Goal: Obtain resource: Download file/media

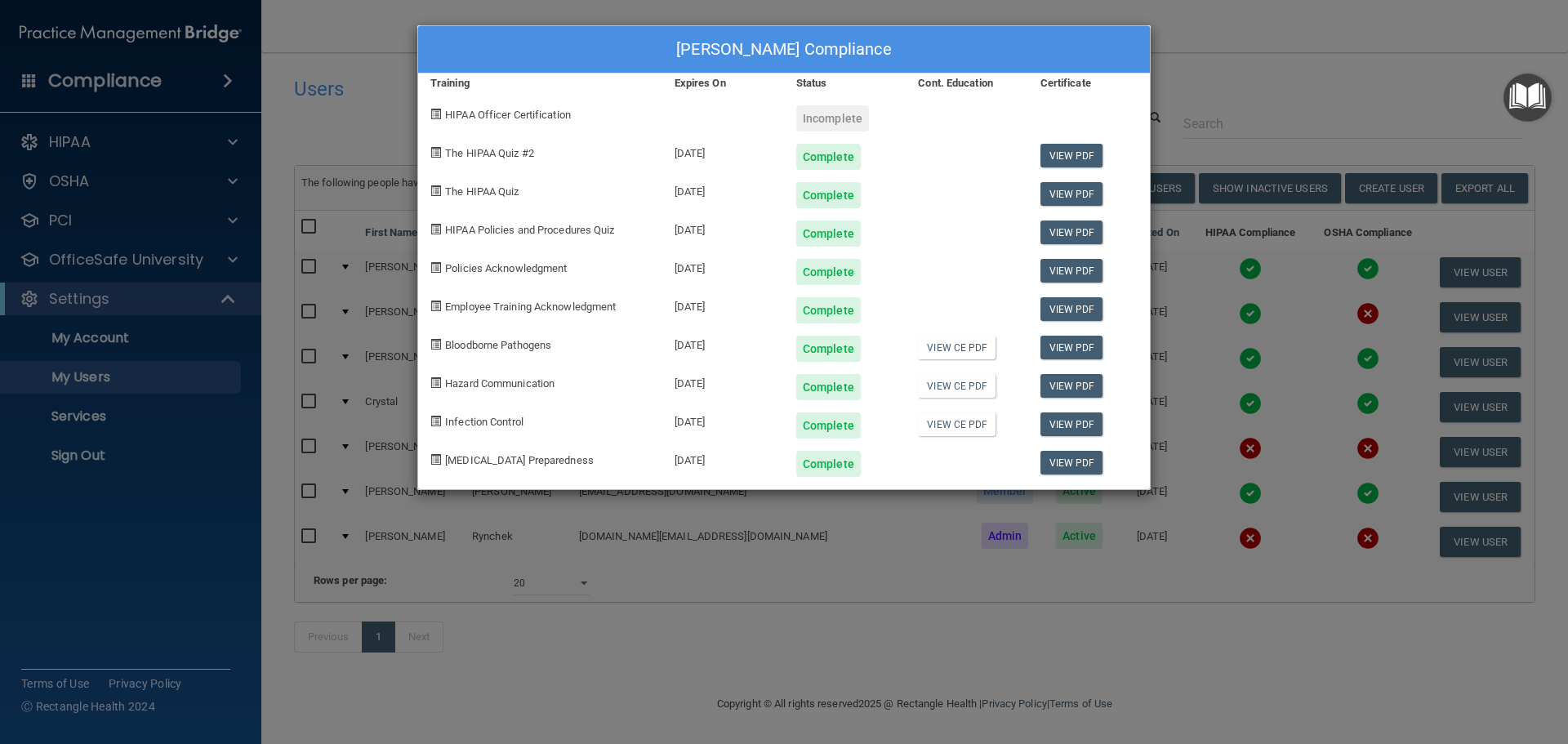
select select "20"
click at [1074, 155] on link "View PDF" at bounding box center [1072, 155] width 63 height 24
click at [1092, 187] on link "View PDF" at bounding box center [1072, 194] width 63 height 24
click at [1075, 232] on link "View PDF" at bounding box center [1072, 232] width 63 height 24
click at [1086, 265] on link "View PDF" at bounding box center [1072, 270] width 63 height 24
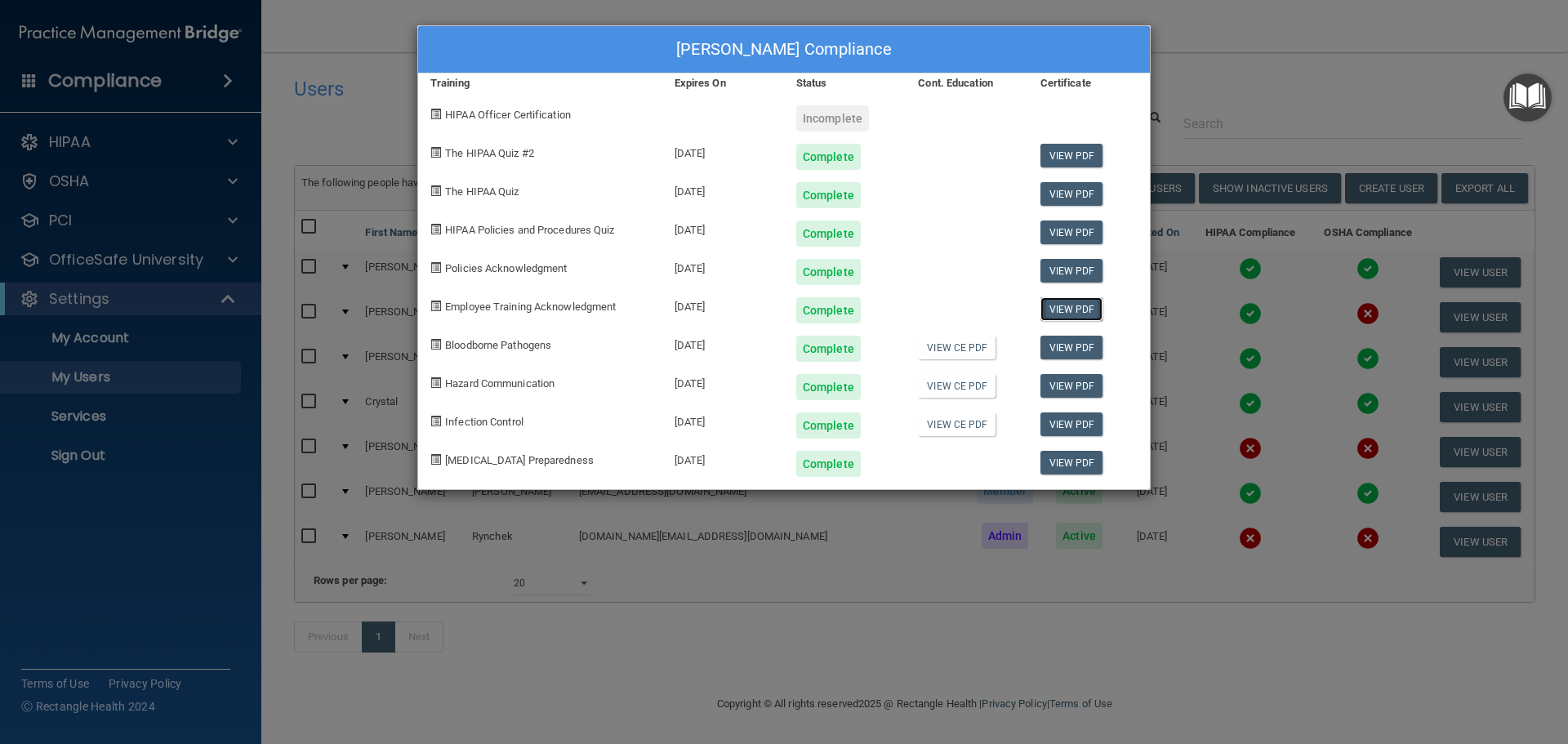
click at [1069, 305] on link "View PDF" at bounding box center [1072, 309] width 63 height 24
click at [1065, 339] on link "View PDF" at bounding box center [1072, 348] width 63 height 24
click at [946, 353] on link "View CE PDF" at bounding box center [957, 348] width 78 height 24
click at [936, 386] on link "View CE PDF" at bounding box center [957, 386] width 78 height 24
click at [938, 434] on link "View CE PDF" at bounding box center [957, 424] width 78 height 24
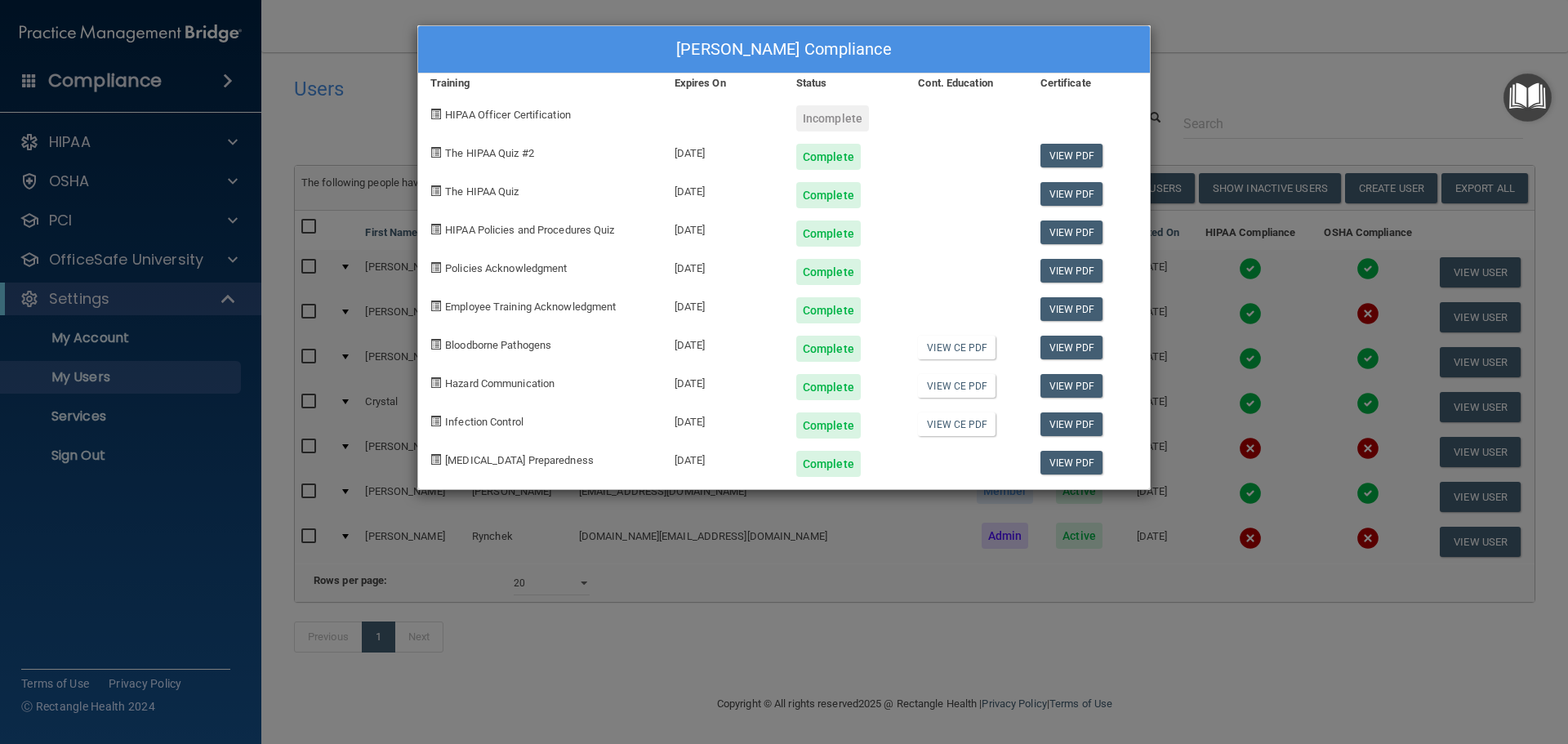
click at [1418, 95] on div "[PERSON_NAME] Compliance Training Expires On Status Cont. Education Certificate…" at bounding box center [784, 372] width 1568 height 744
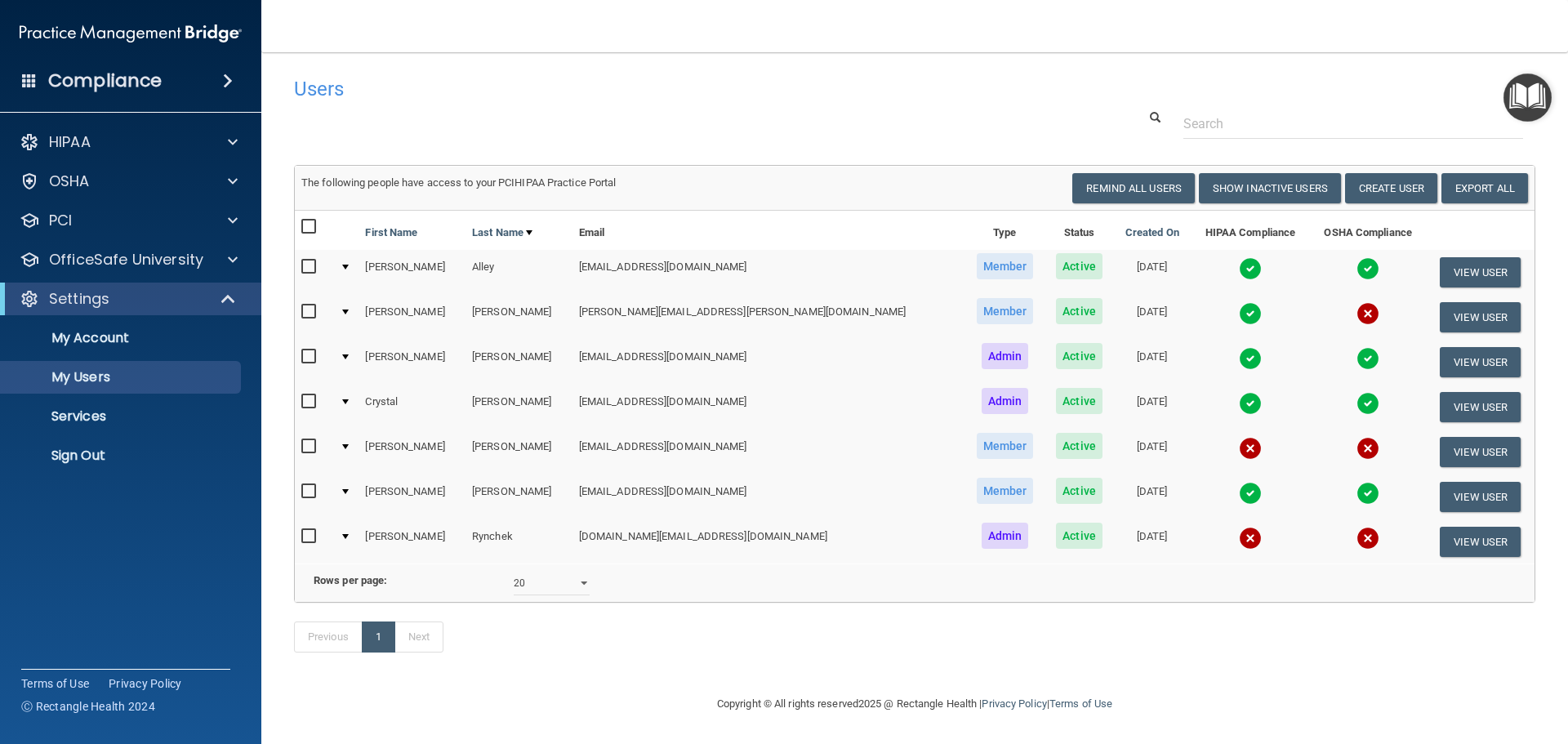
click at [1239, 311] on img at bounding box center [1250, 314] width 23 height 23
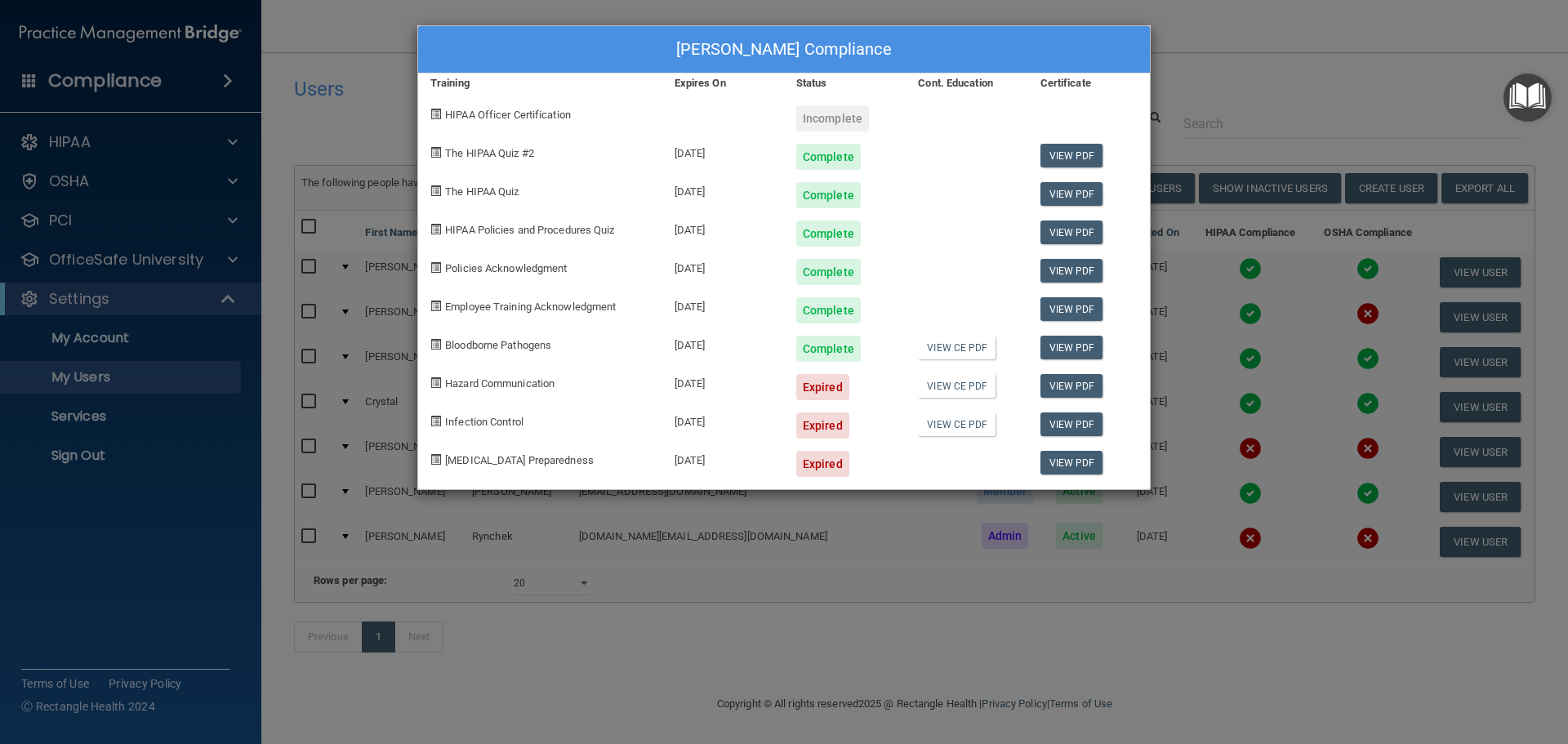
click at [947, 441] on div at bounding box center [967, 458] width 122 height 38
click at [1186, 56] on div "[PERSON_NAME] Compliance Training Expires On Status Cont. Education Certificate…" at bounding box center [784, 372] width 1568 height 744
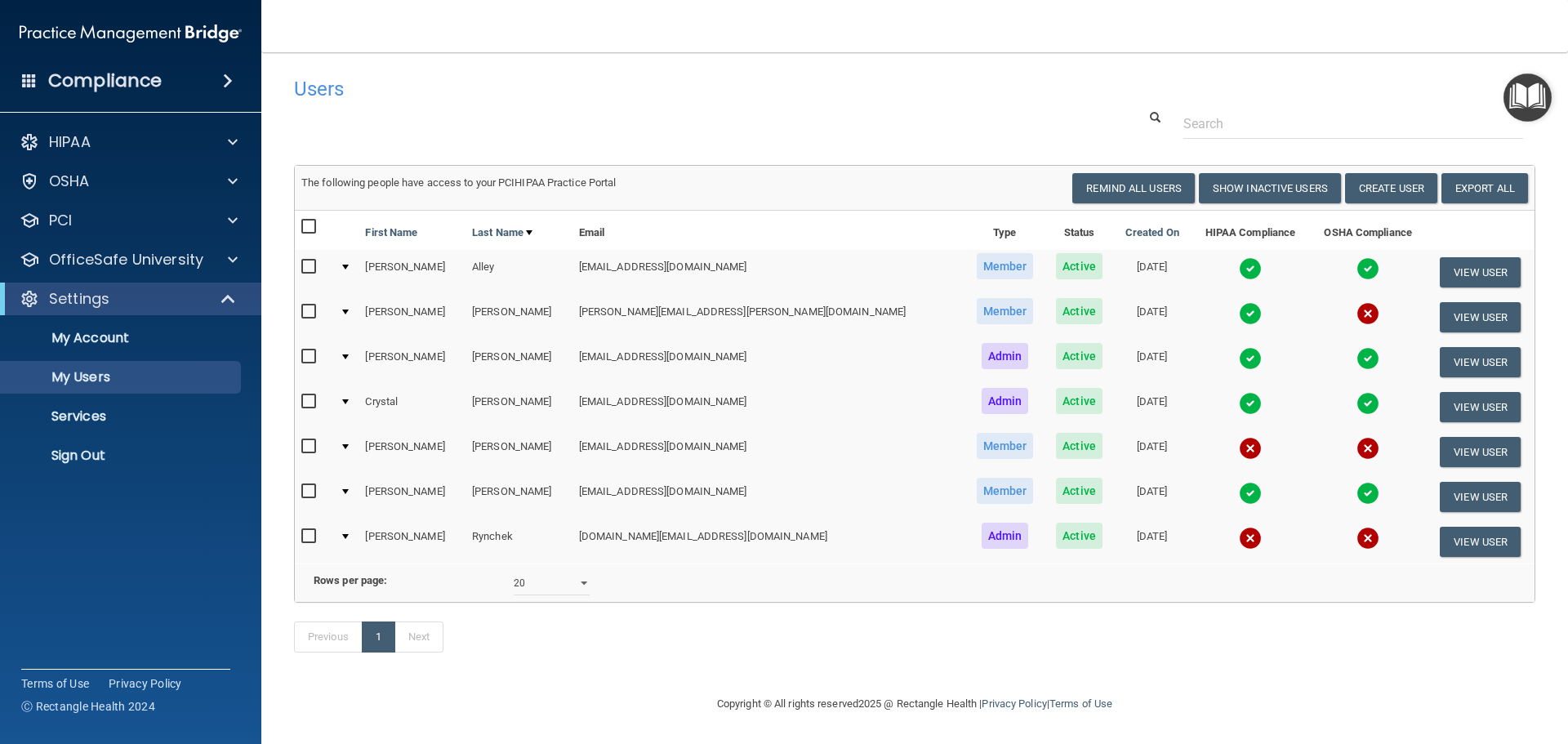
click at [1239, 358] on img at bounding box center [1250, 358] width 23 height 23
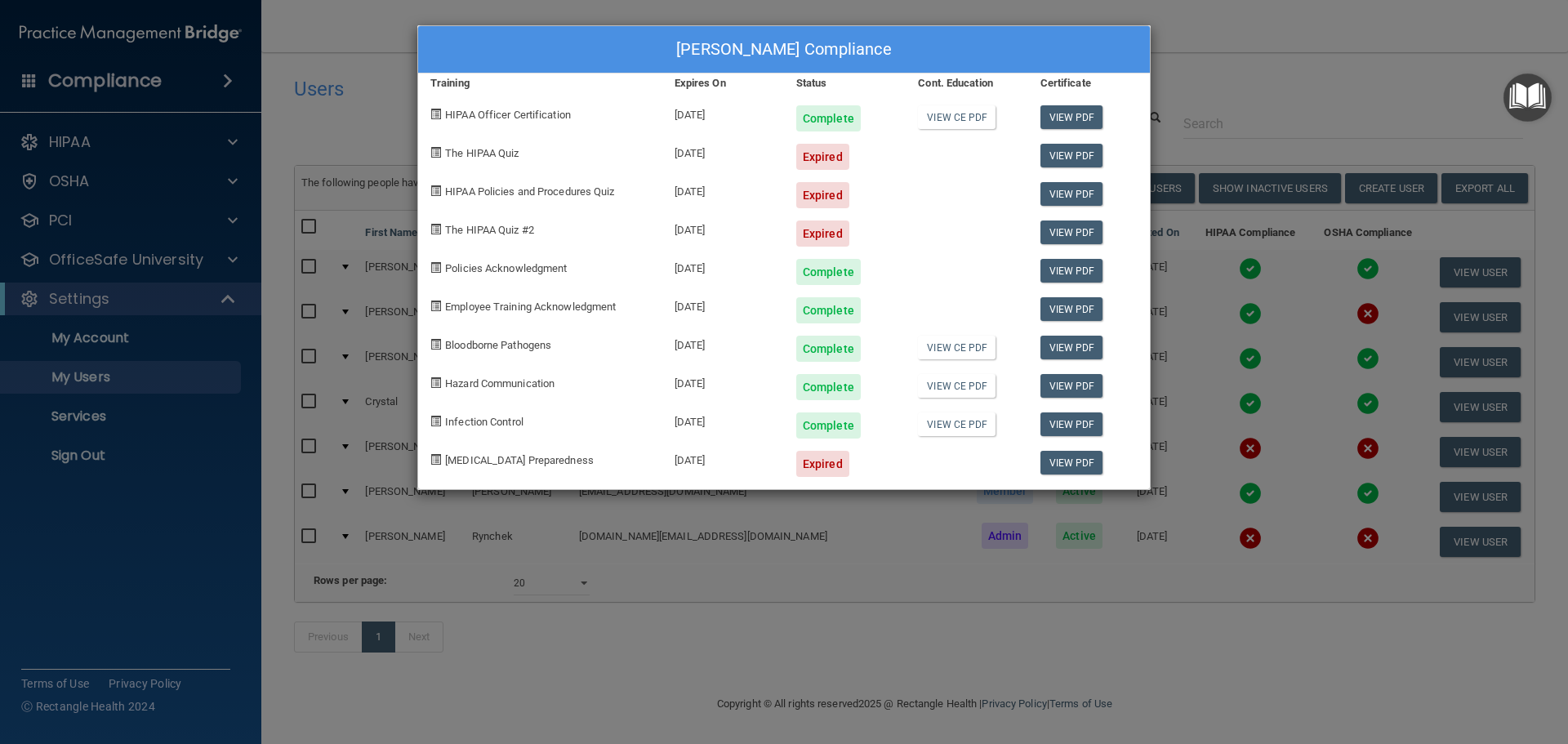
click at [1273, 80] on div "[PERSON_NAME] Compliance Training Expires On Status Cont. Education Certificate…" at bounding box center [784, 372] width 1568 height 744
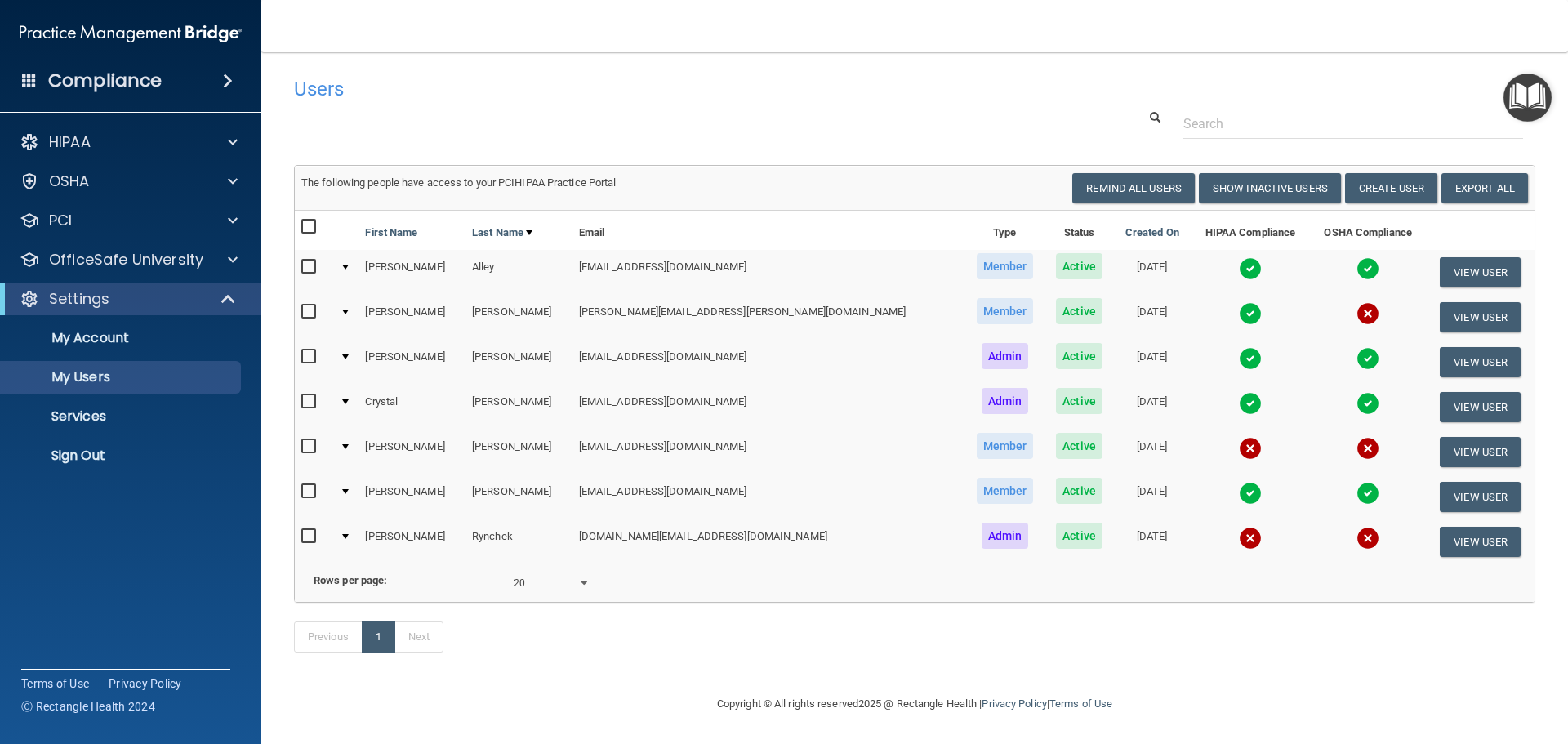
click at [1239, 397] on img at bounding box center [1250, 404] width 23 height 23
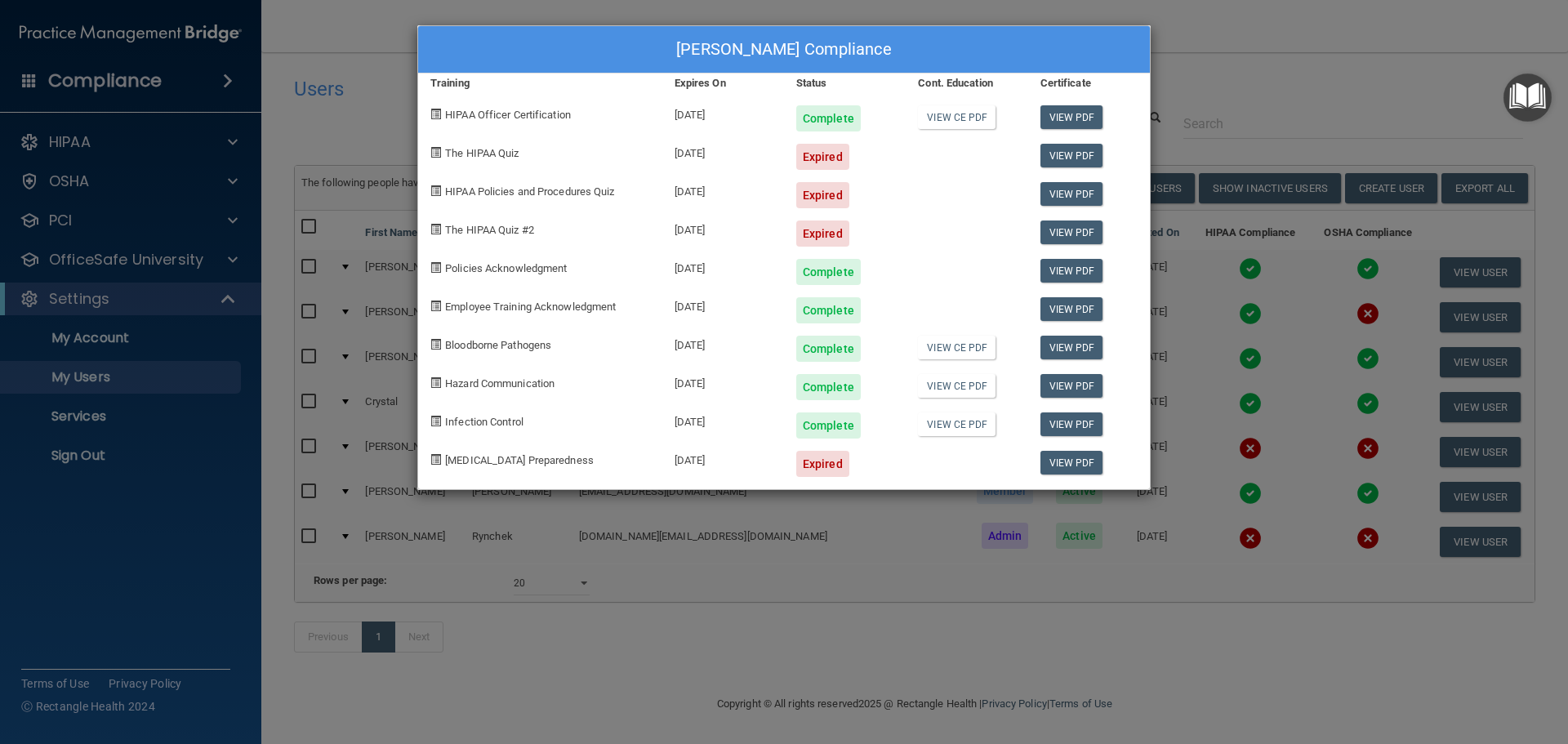
click at [1229, 111] on div "[PERSON_NAME] Compliance Training Expires On Status Cont. Education Certificate…" at bounding box center [784, 372] width 1568 height 744
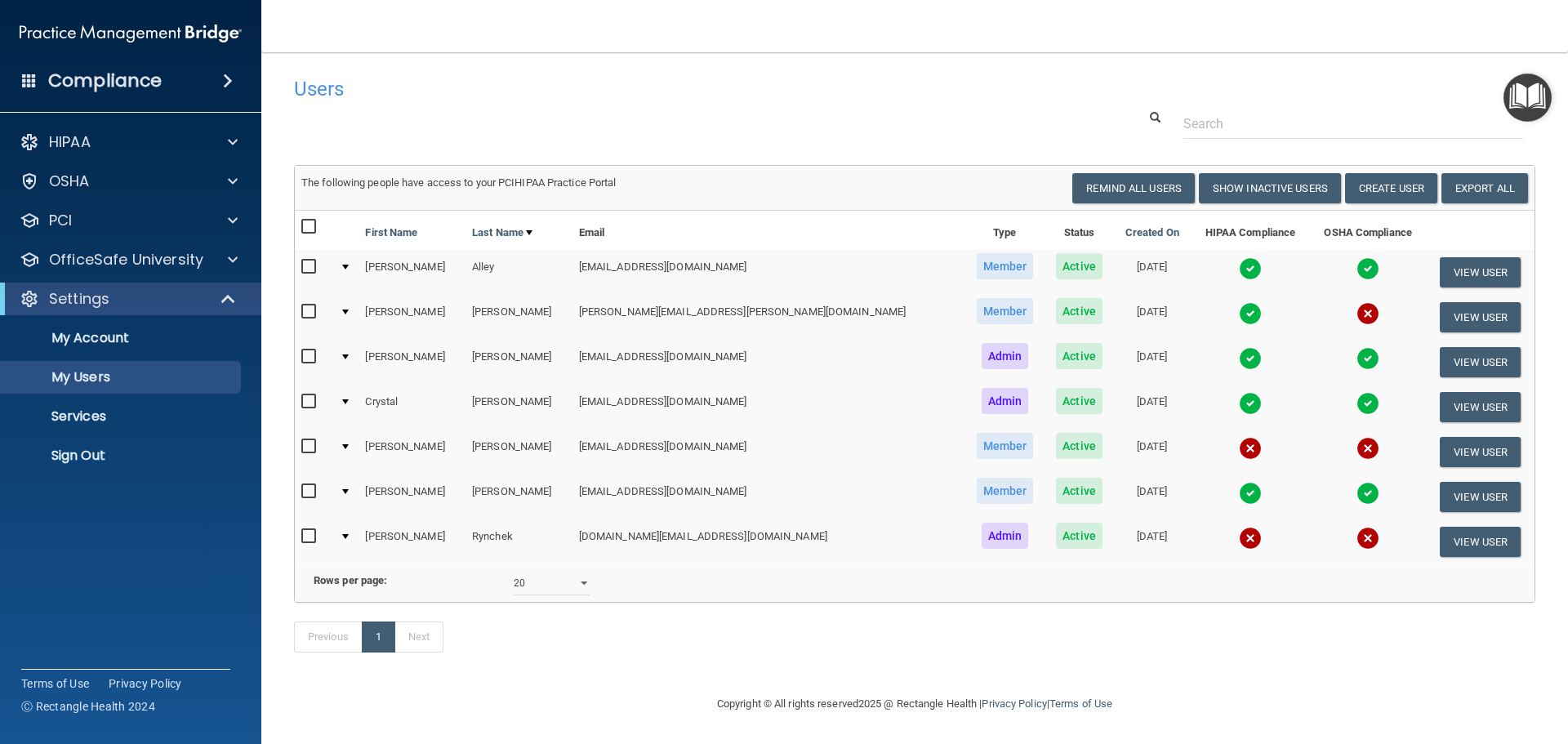
click at [1239, 453] on img at bounding box center [1250, 449] width 23 height 23
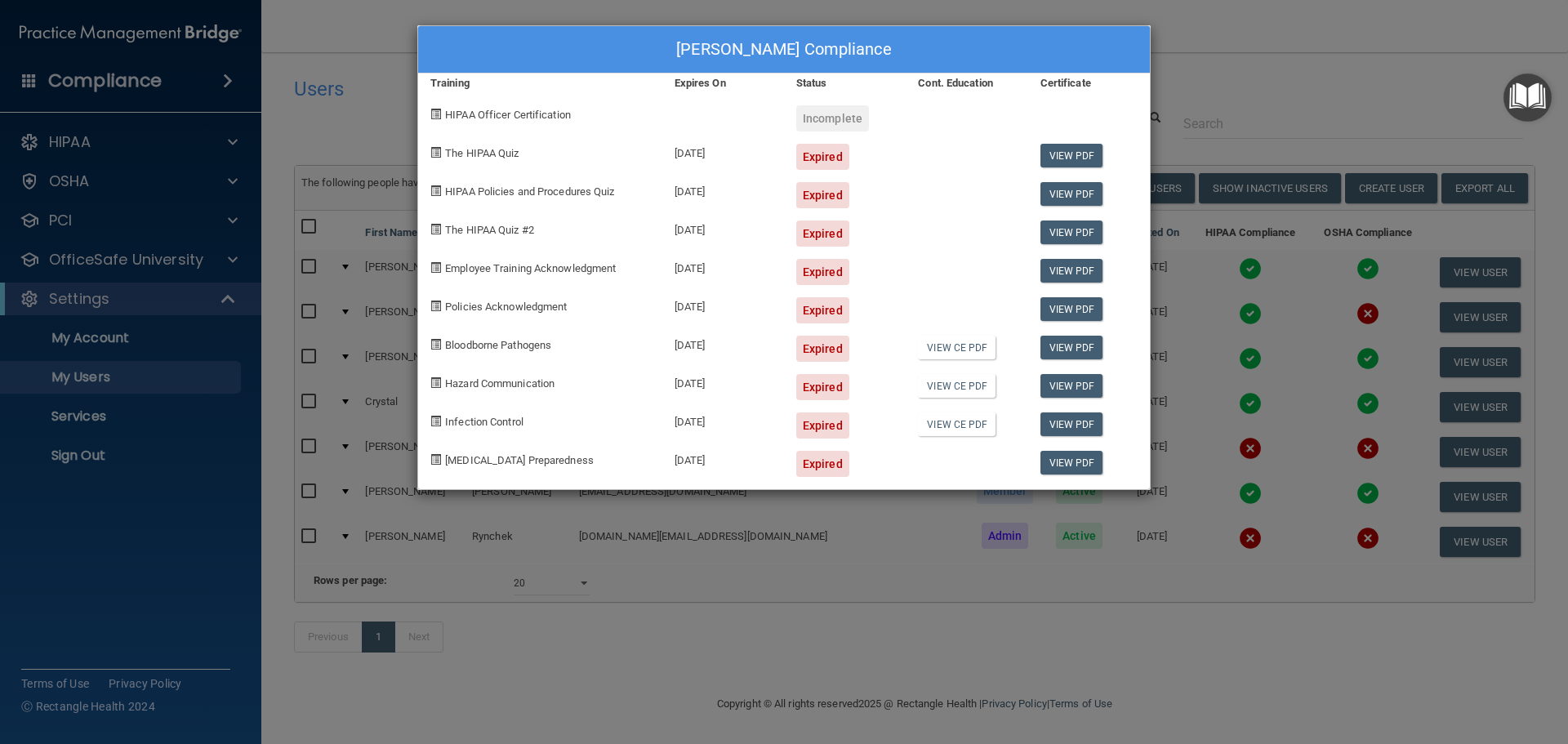
click at [1347, 53] on div "[PERSON_NAME] Compliance Training Expires On Status Cont. Education Certificate…" at bounding box center [784, 372] width 1568 height 744
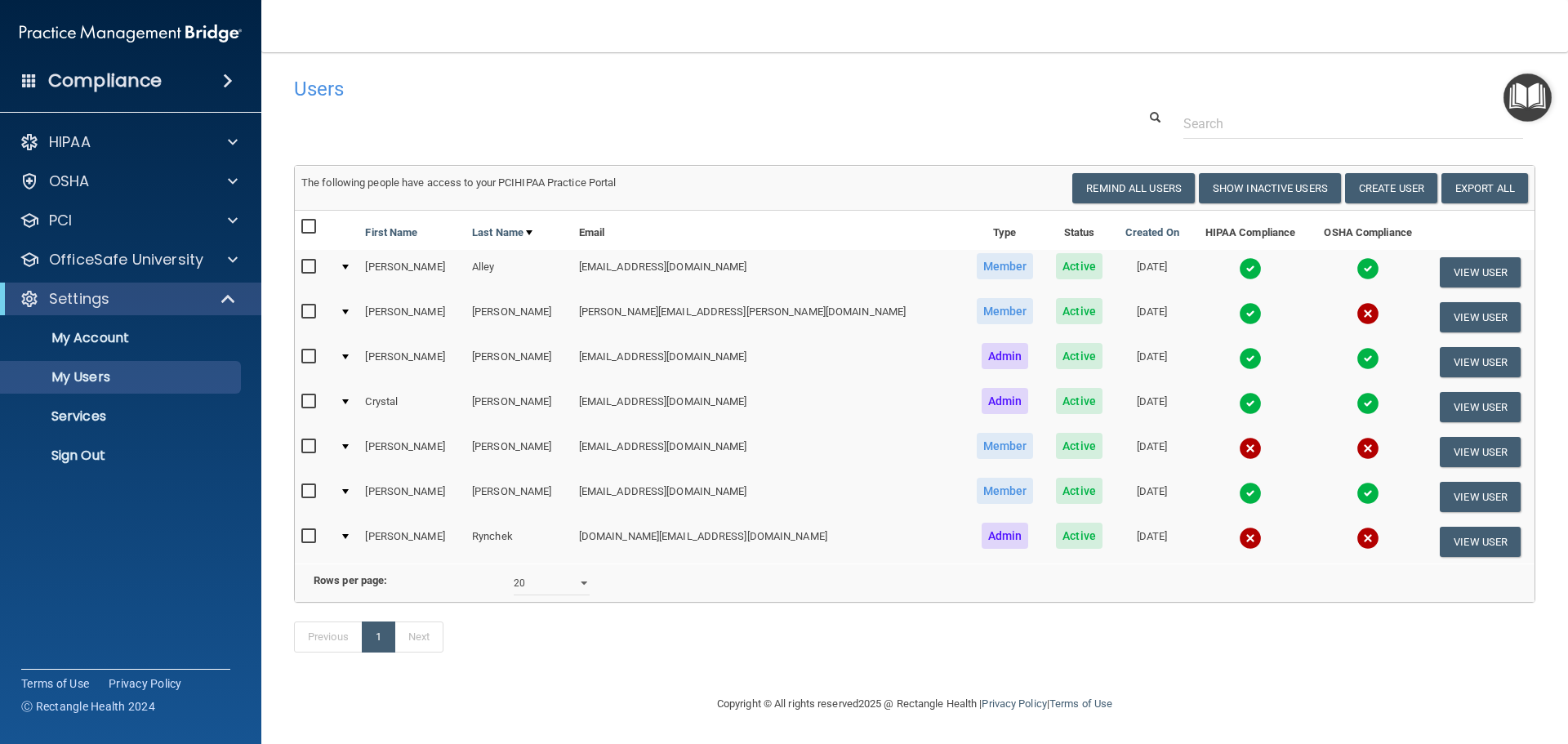
click at [1239, 485] on img at bounding box center [1250, 494] width 23 height 23
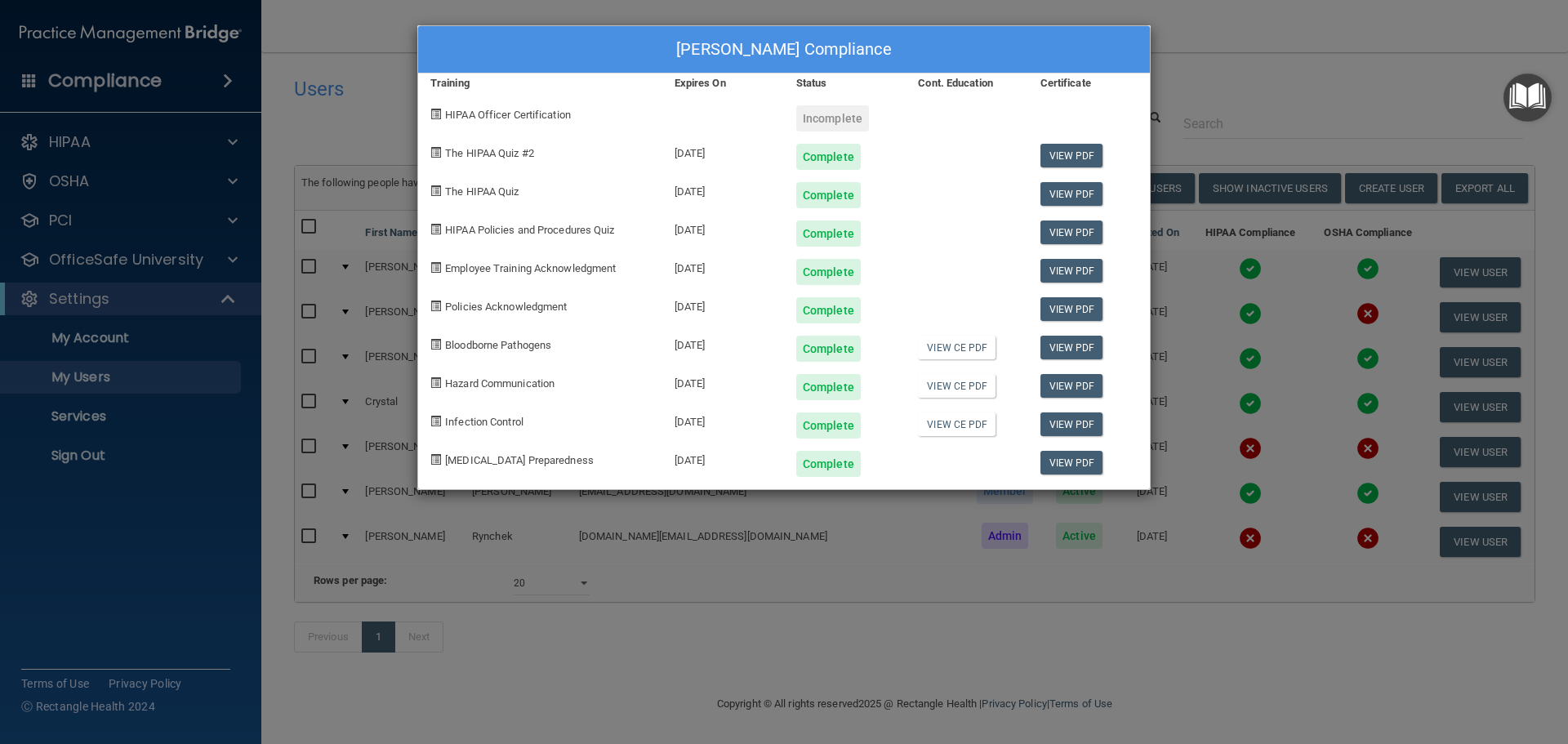
click at [1265, 80] on div "[PERSON_NAME] Compliance Training Expires On Status Cont. Education Certificate…" at bounding box center [784, 372] width 1568 height 744
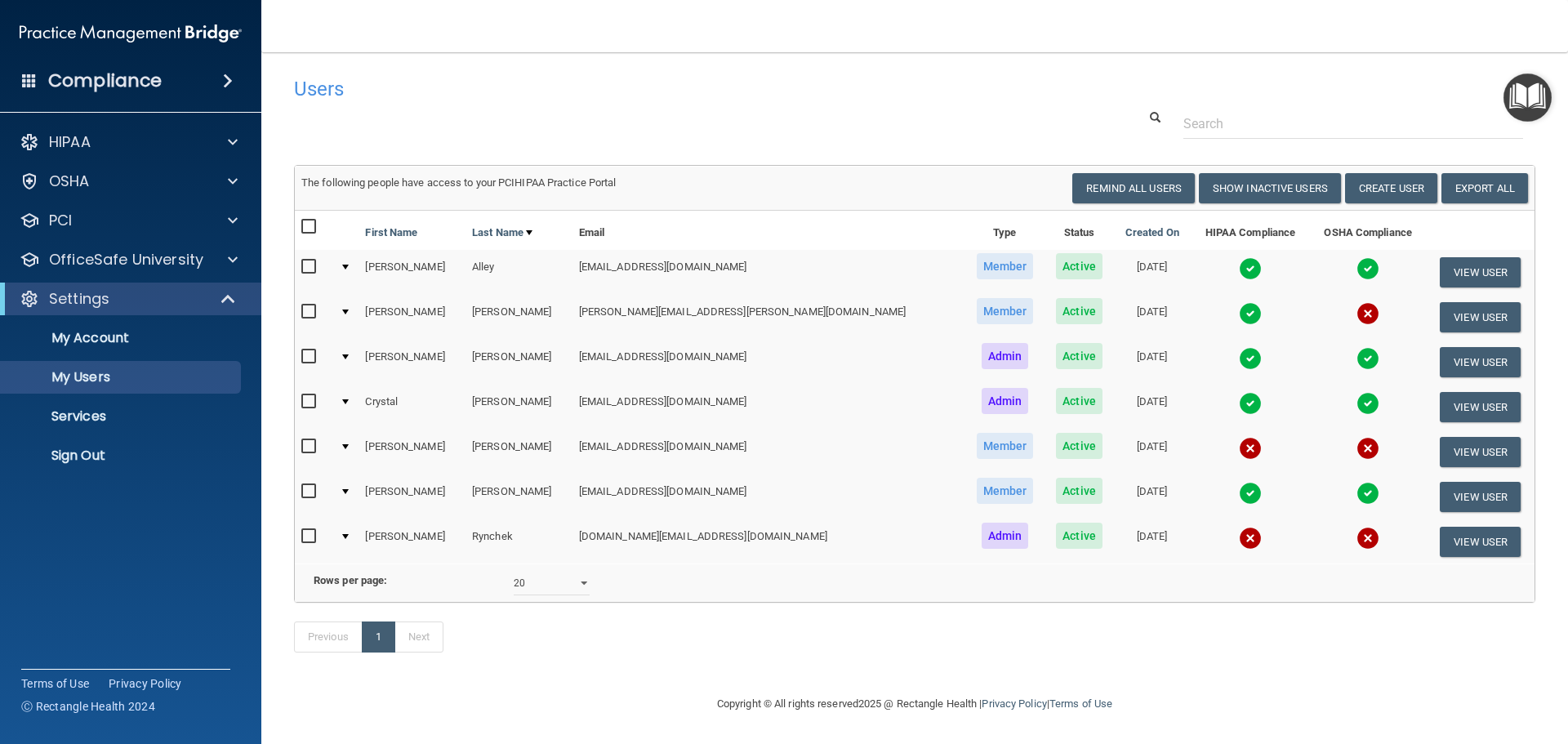
click at [1239, 541] on img at bounding box center [1250, 538] width 23 height 23
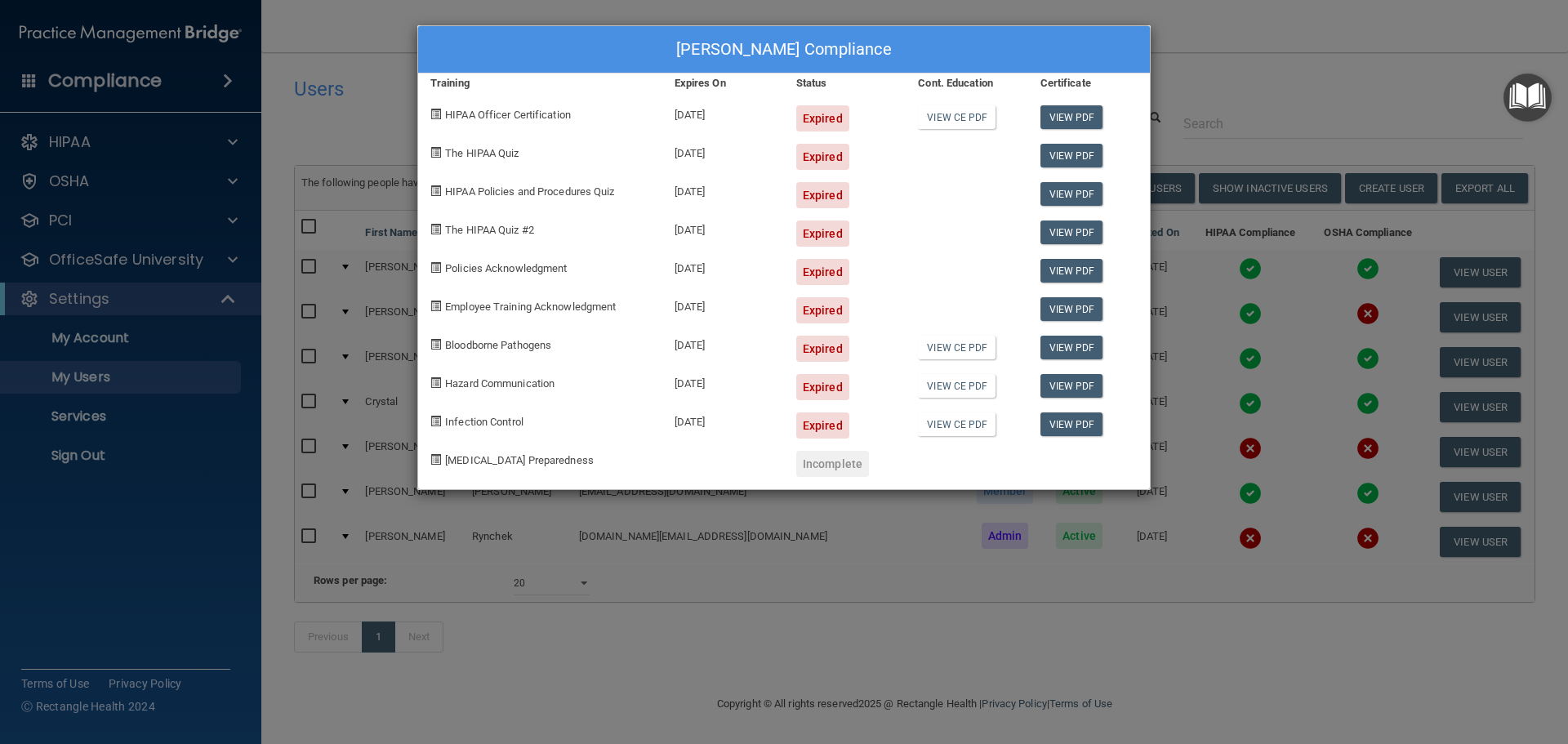
click at [1346, 50] on div "[PERSON_NAME] Compliance Training Expires On Status Cont. Education Certificate…" at bounding box center [784, 372] width 1568 height 744
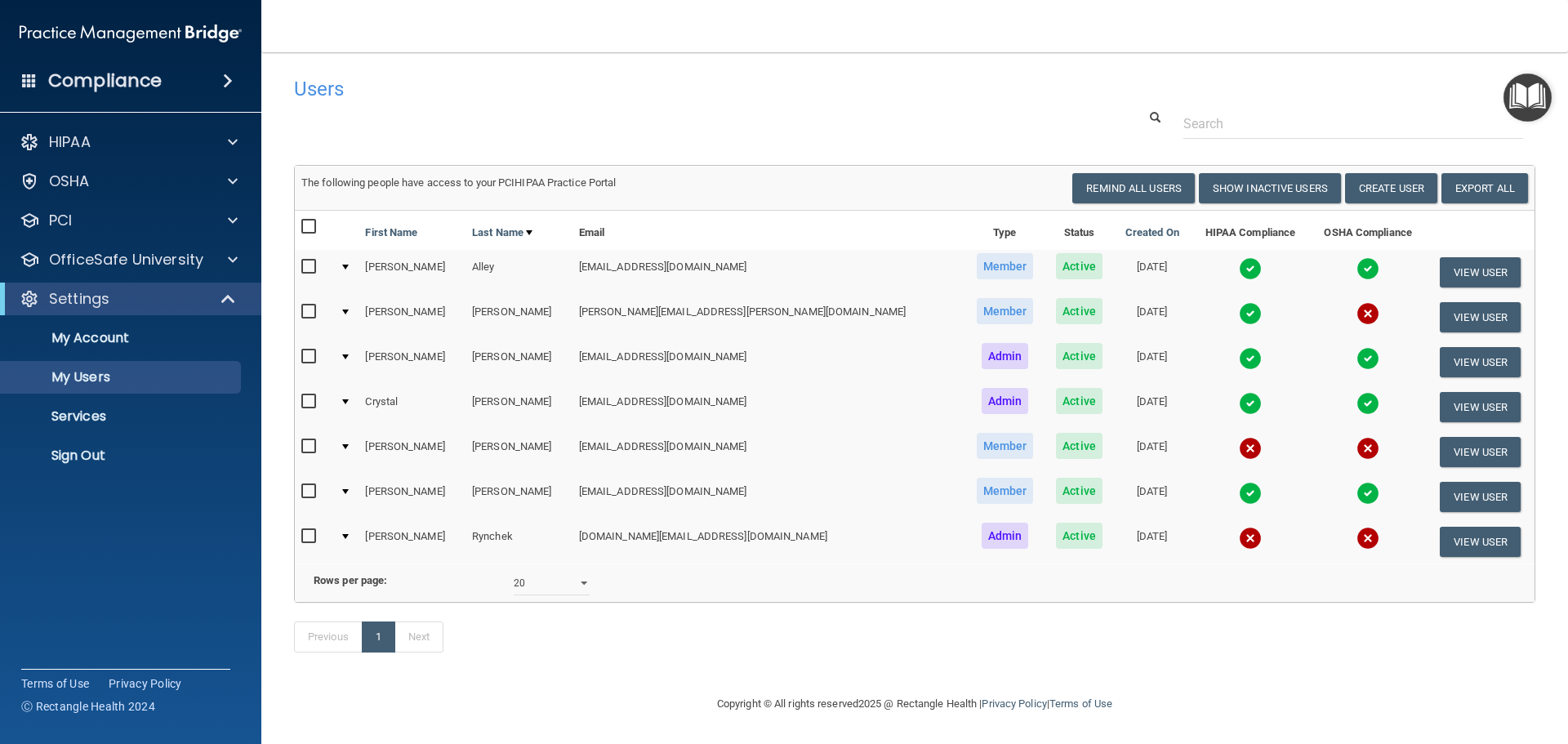
click at [827, 75] on div "Users" at bounding box center [651, 89] width 738 height 40
